Goal: Task Accomplishment & Management: Use online tool/utility

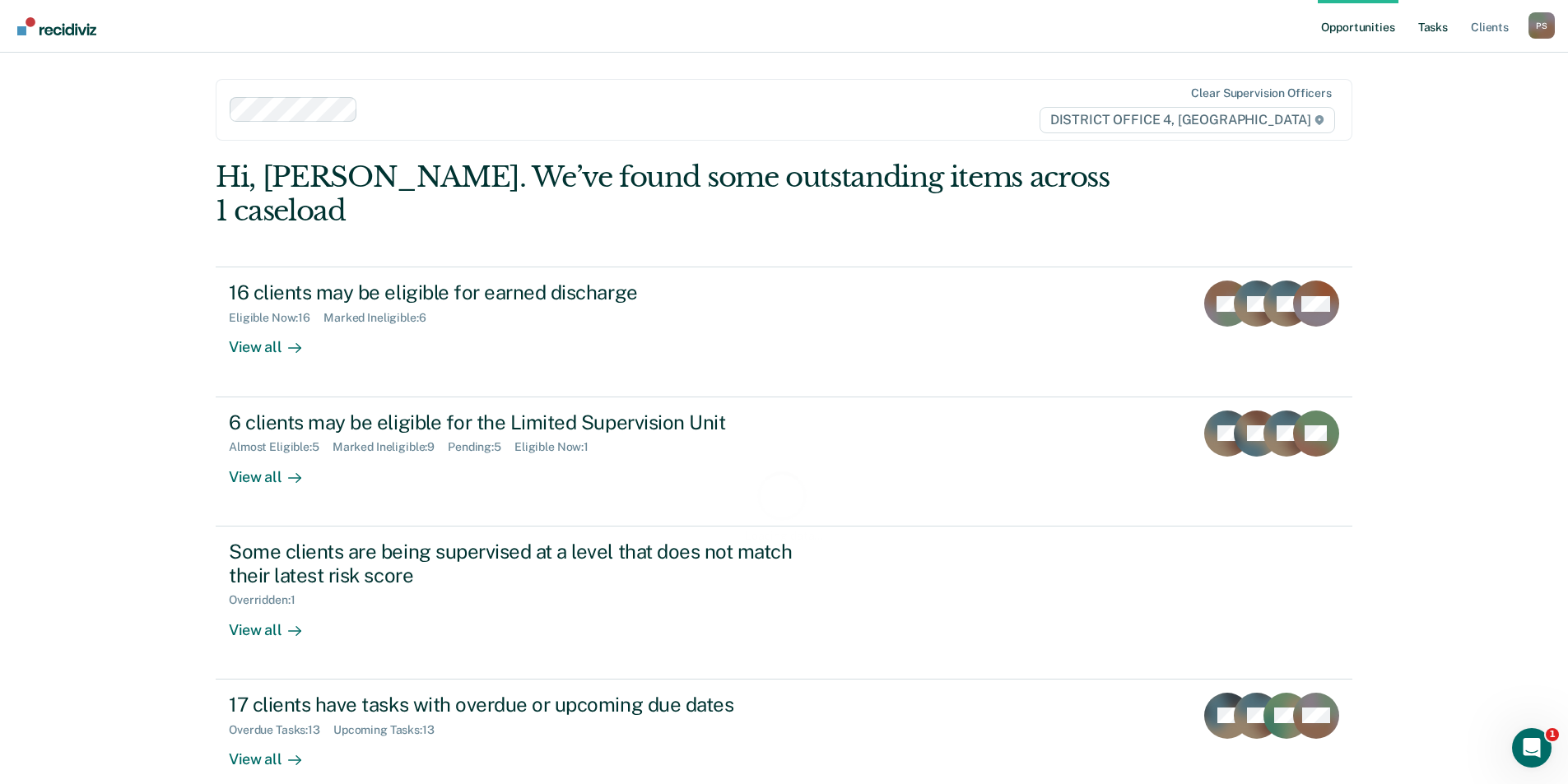
click at [1450, 28] on link "Tasks" at bounding box center [1432, 26] width 36 height 52
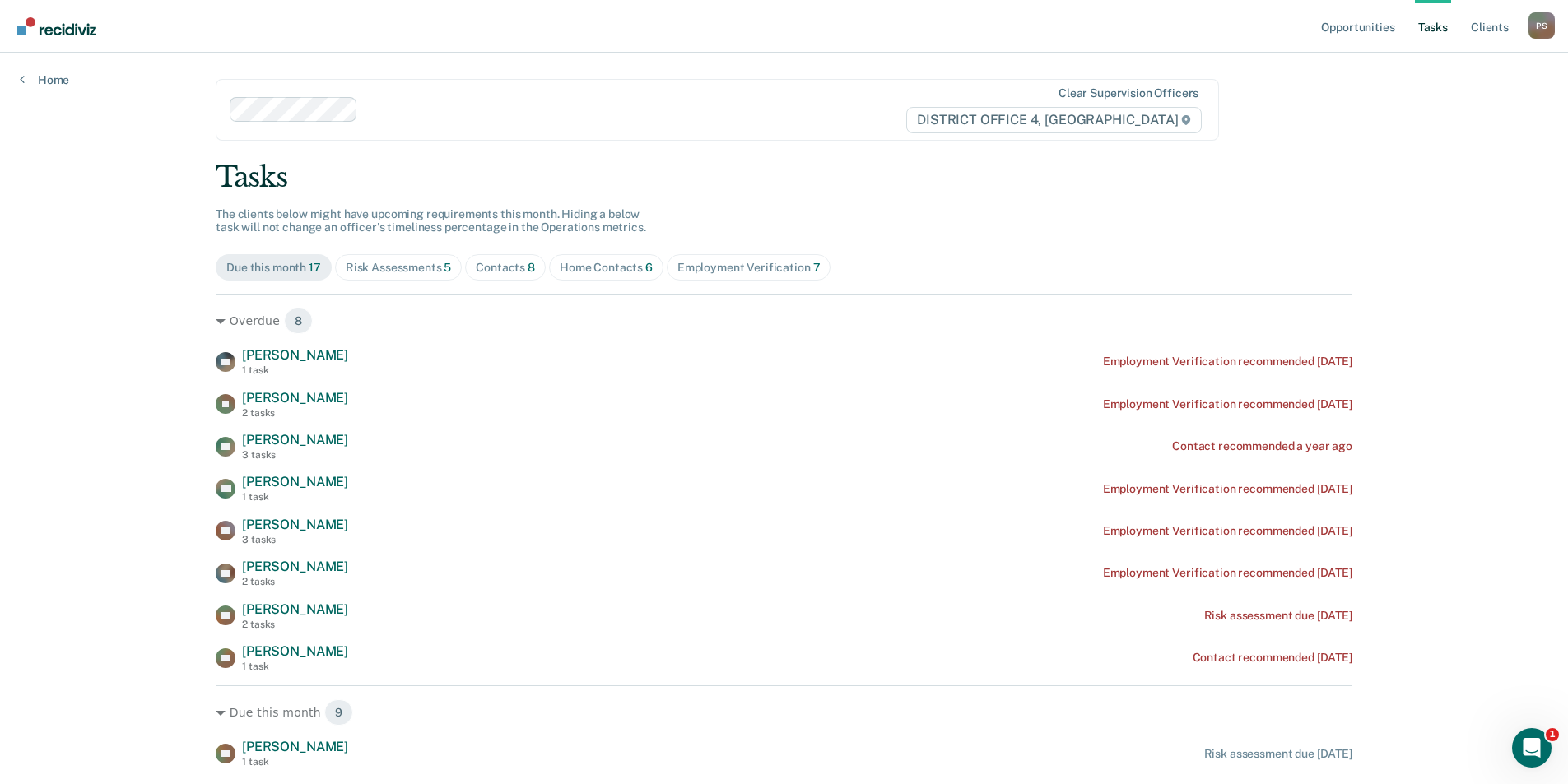
drag, startPoint x: 578, startPoint y: 277, endPoint x: 584, endPoint y: 268, distance: 10.8
click at [583, 272] on span "Home Contacts 6" at bounding box center [606, 268] width 115 height 27
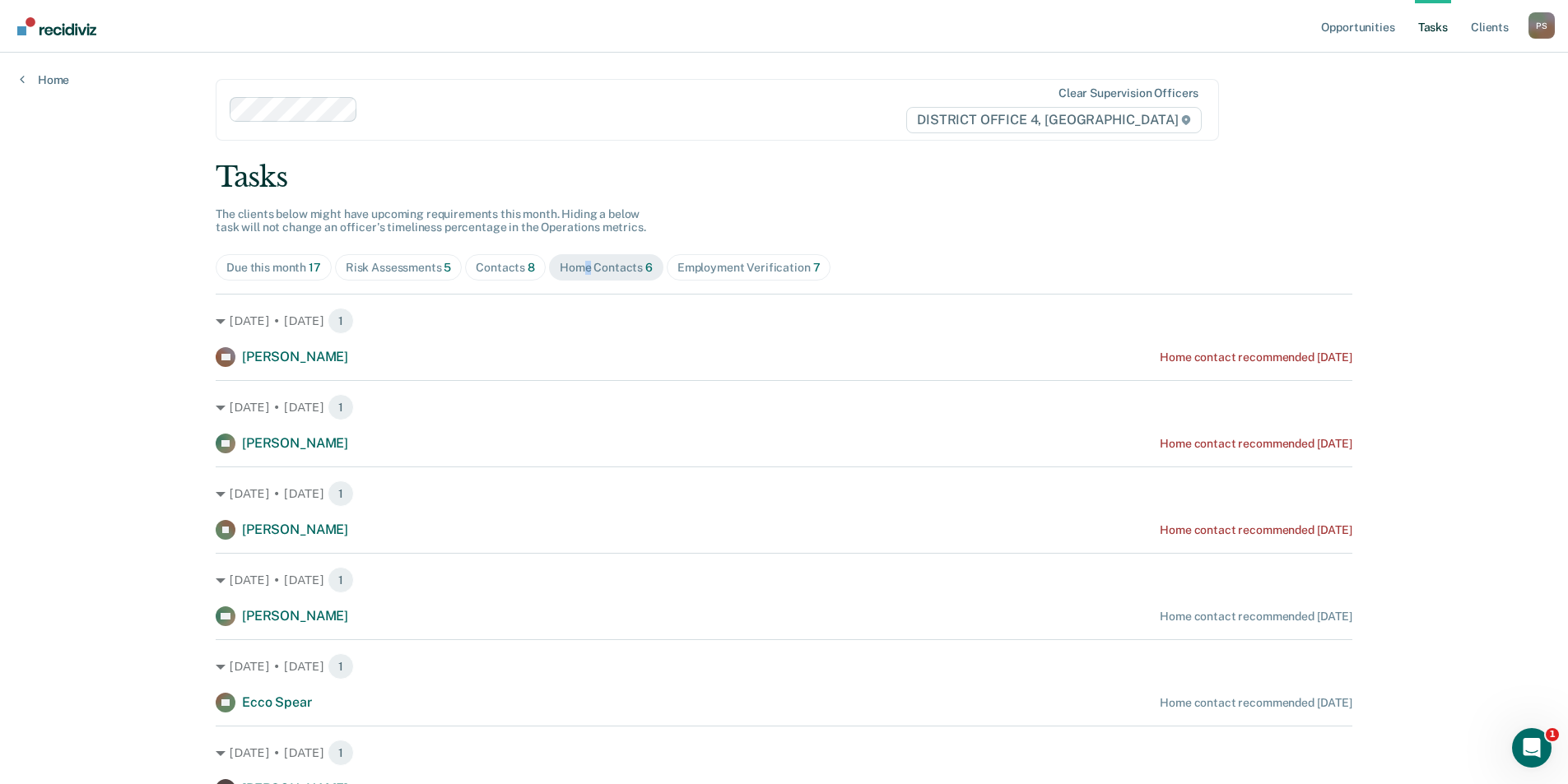
click at [585, 268] on div "Home Contacts 6" at bounding box center [607, 268] width 93 height 14
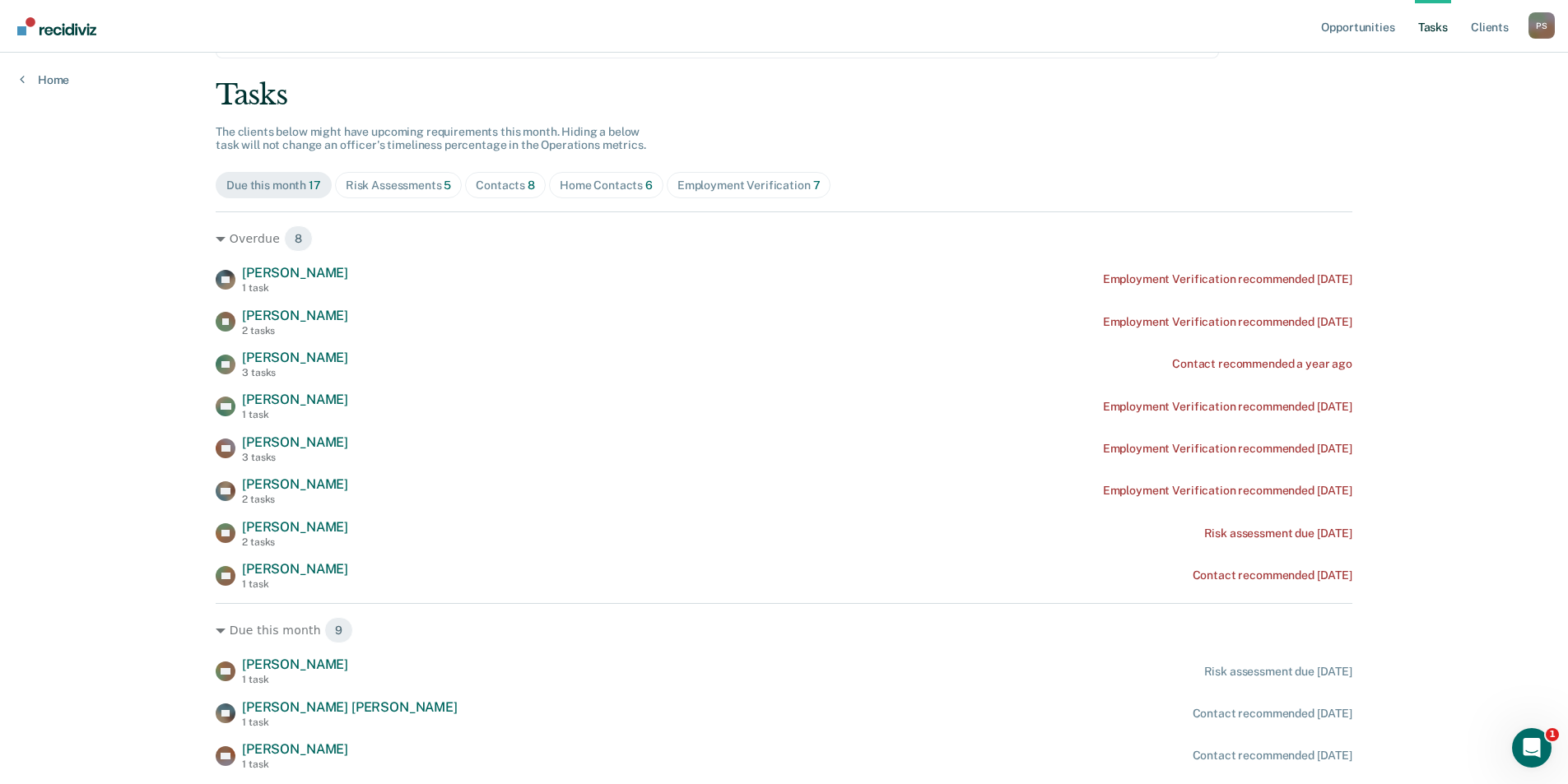
click at [609, 186] on div "Home Contacts 6" at bounding box center [607, 185] width 93 height 14
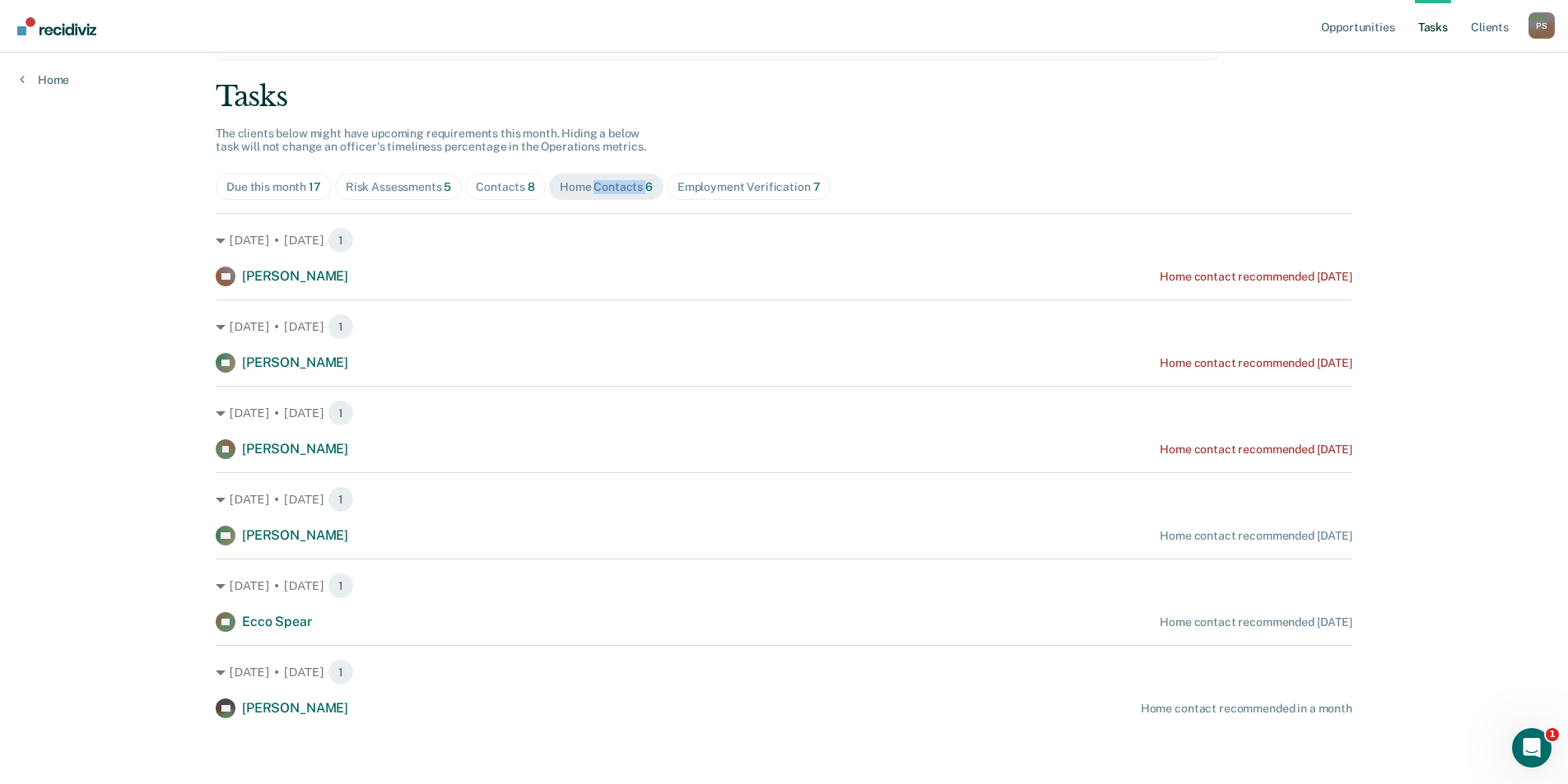
click at [609, 186] on div "Home Contacts 6" at bounding box center [607, 187] width 93 height 14
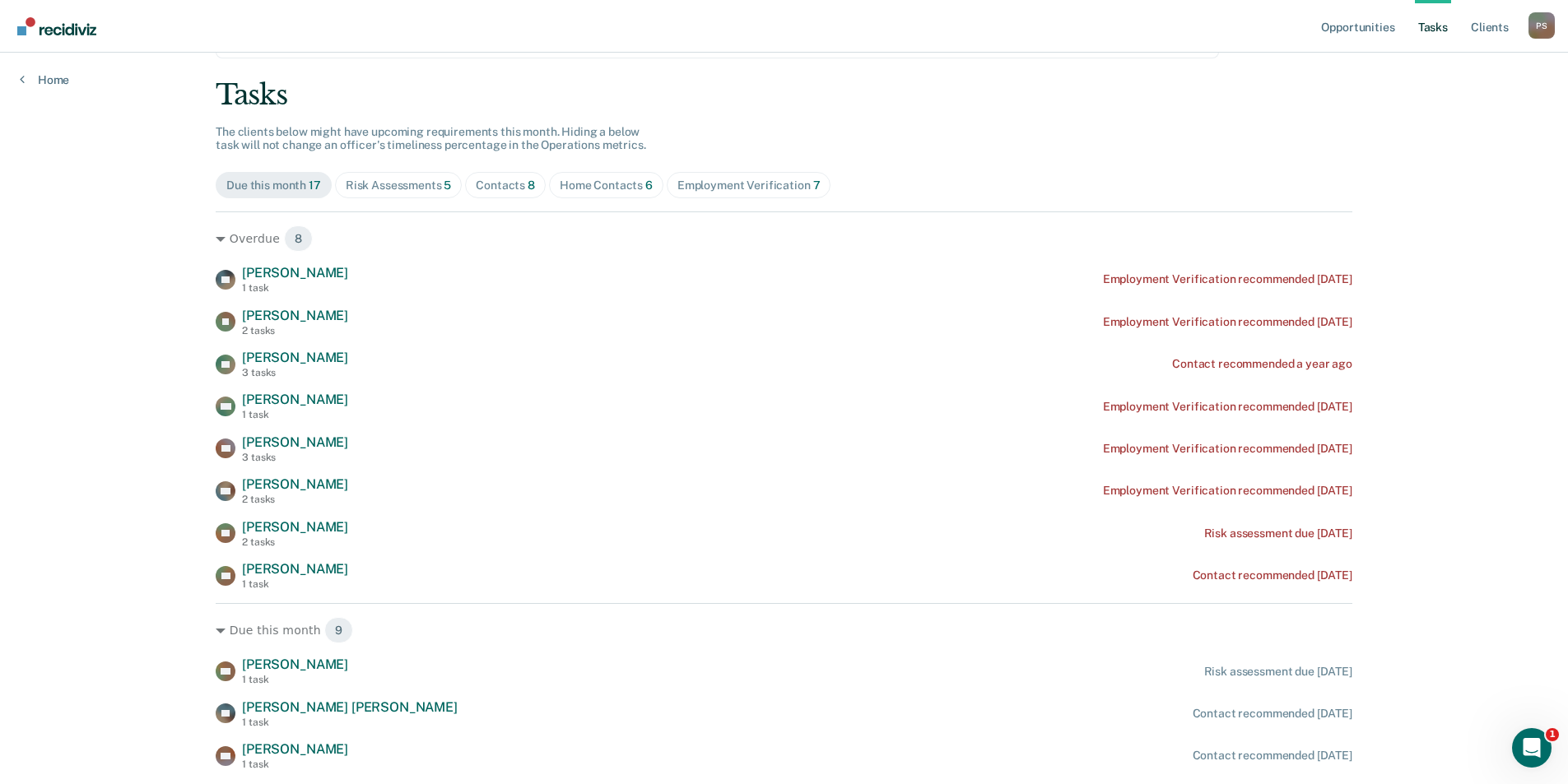
click at [278, 189] on div "Due this month 17" at bounding box center [273, 185] width 95 height 14
drag, startPoint x: 374, startPoint y: 182, endPoint x: 389, endPoint y: 182, distance: 15.0
click at [375, 182] on div "Risk Assessments 5" at bounding box center [399, 185] width 106 height 14
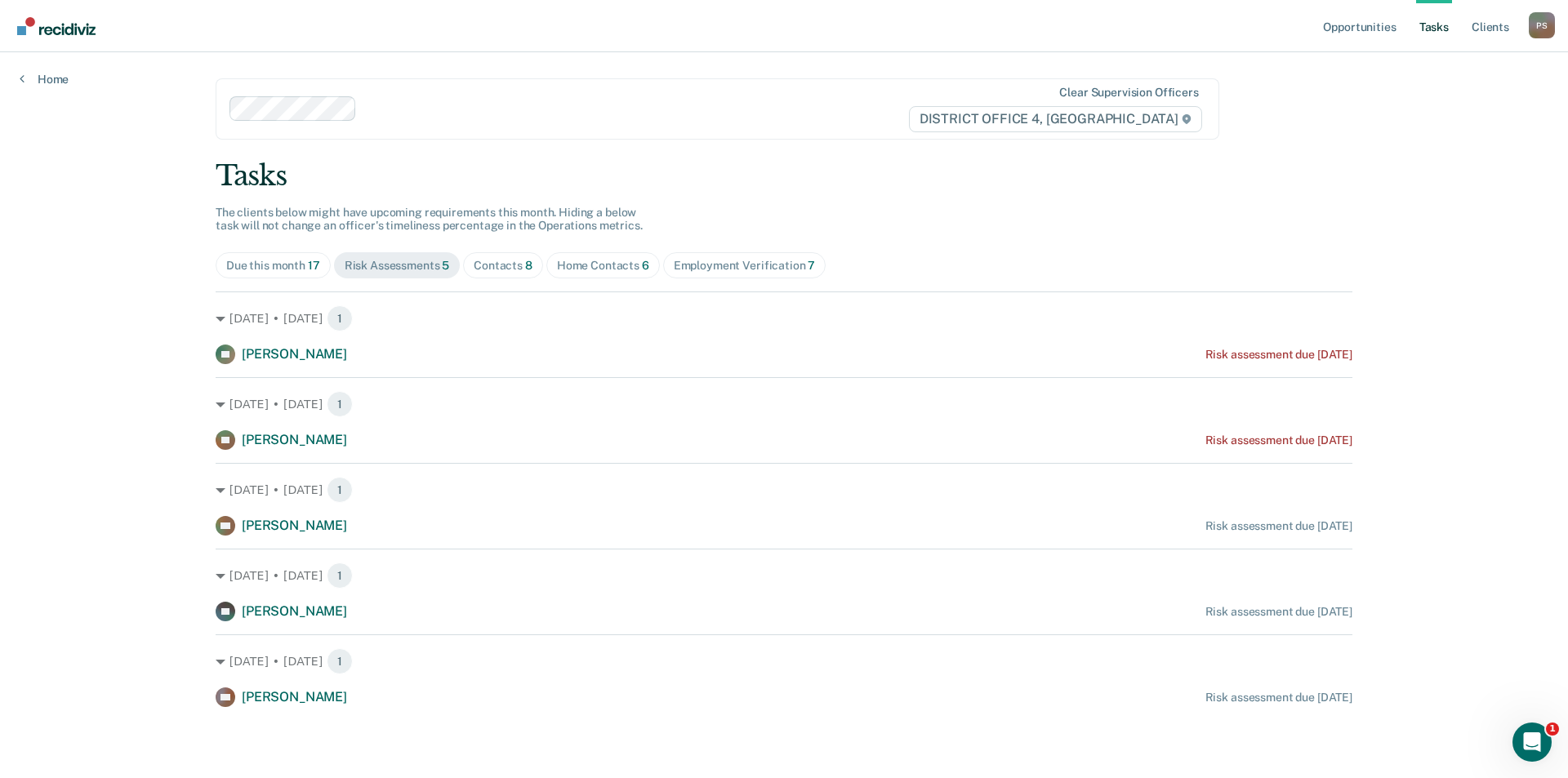
click at [598, 272] on div "Home Contacts 6" at bounding box center [603, 266] width 92 height 14
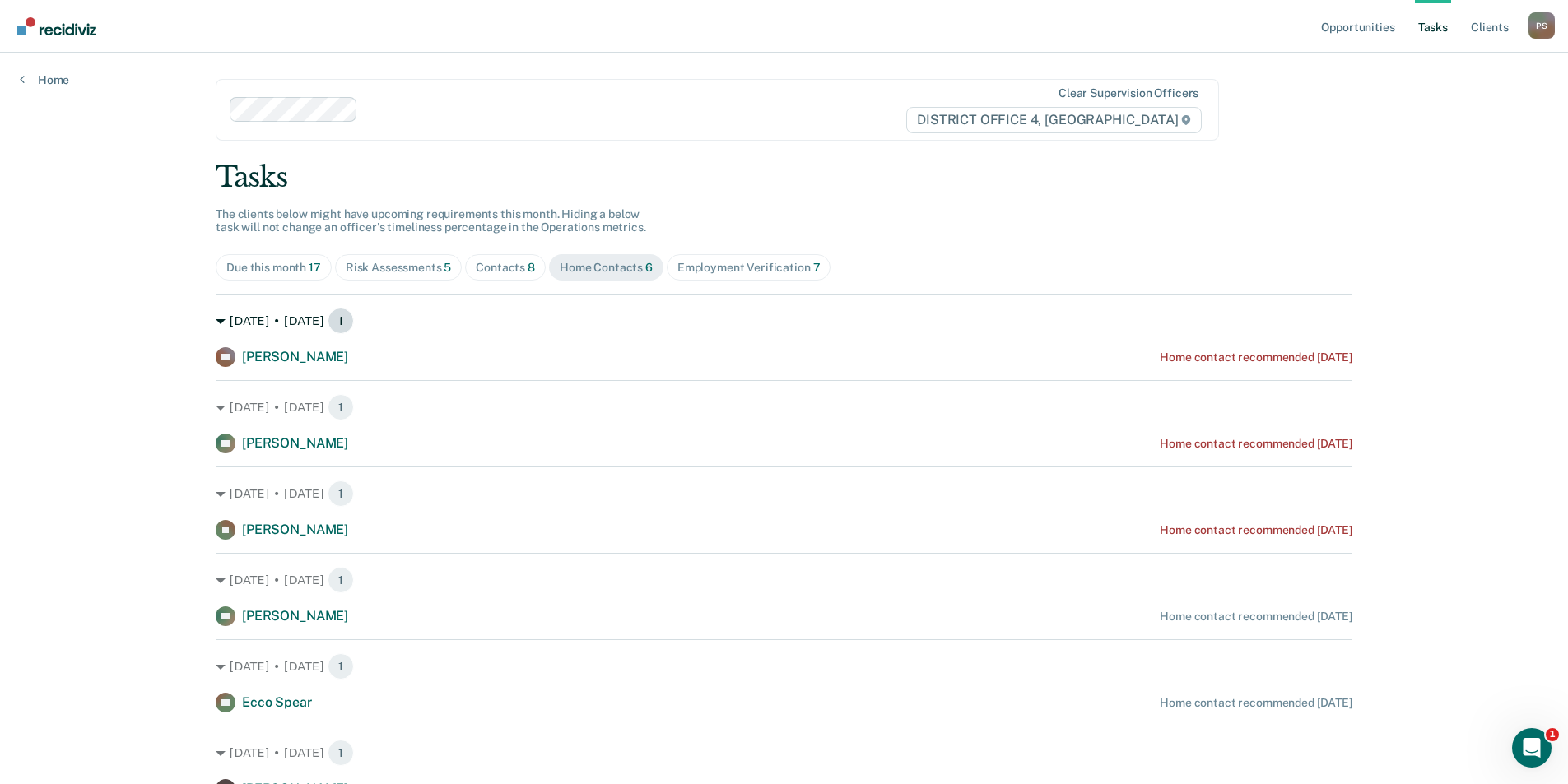
scroll to position [81, 0]
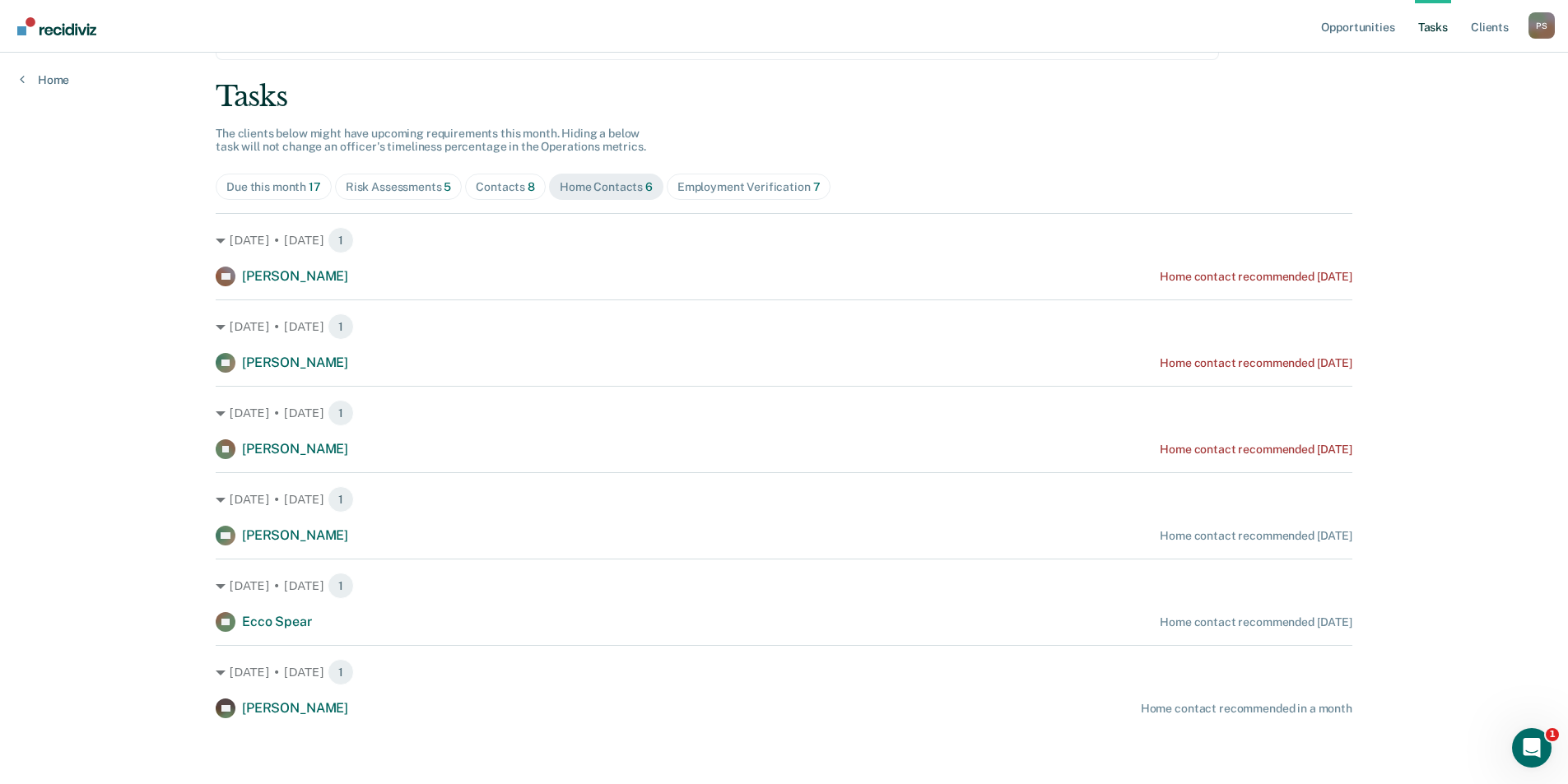
click at [723, 185] on div "Employment Verification 7" at bounding box center [749, 187] width 143 height 14
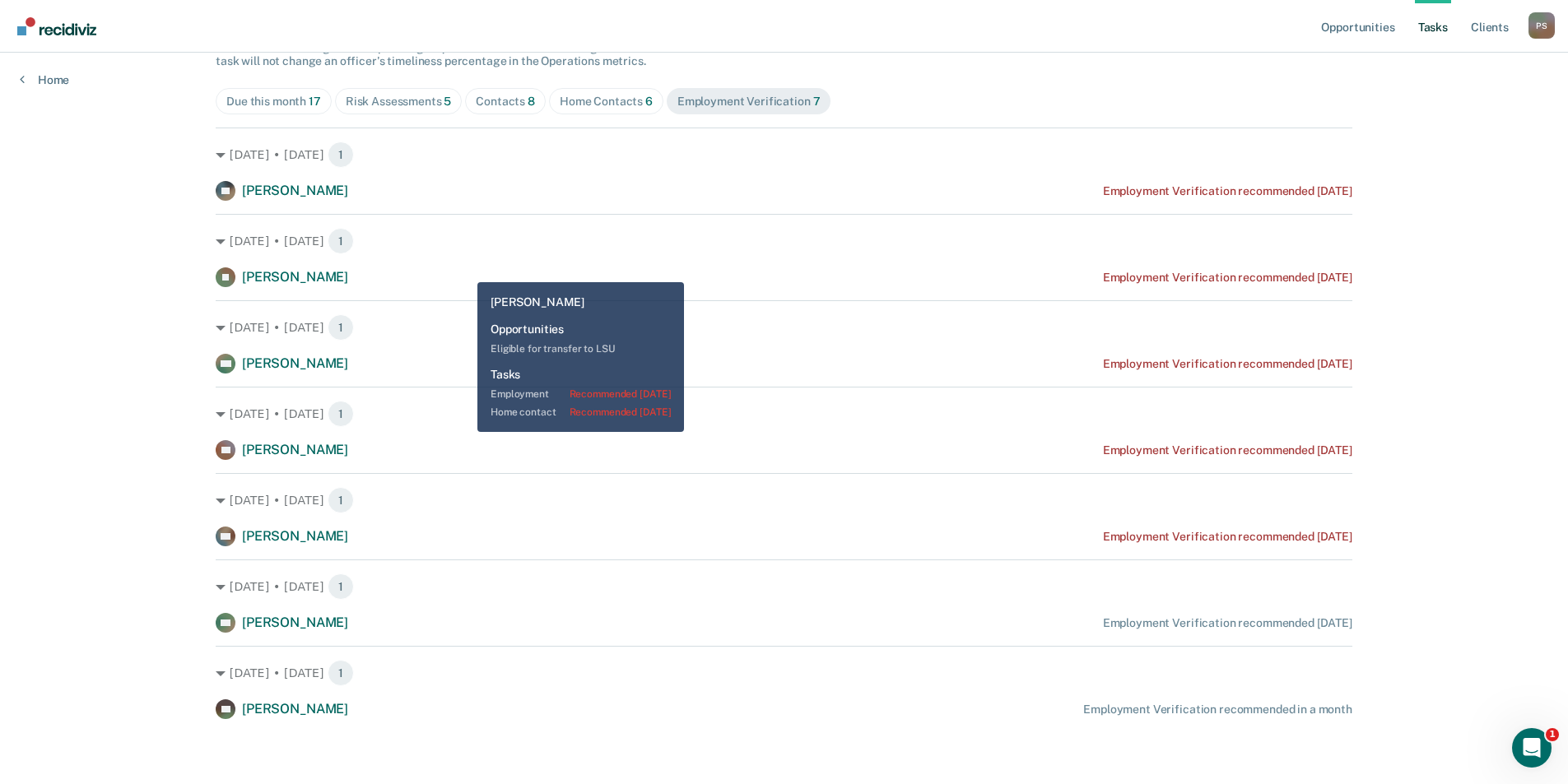
scroll to position [167, 0]
